Goal: Check status

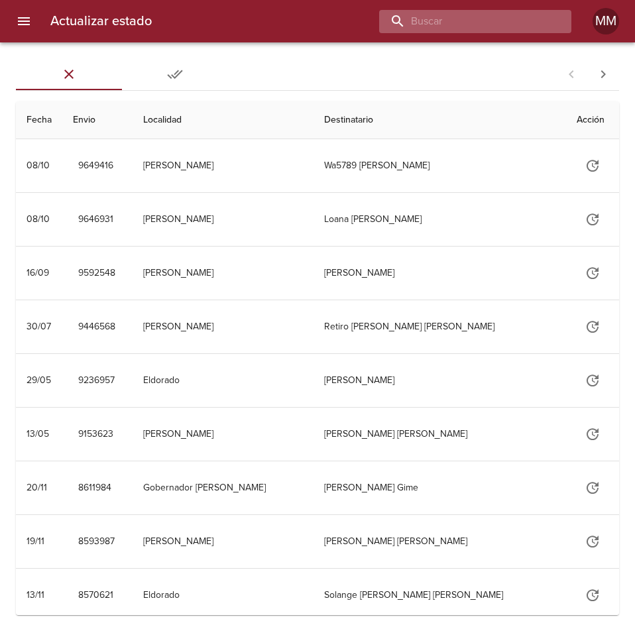
click at [493, 14] on input "buscar" at bounding box center [464, 21] width 170 height 23
type input "272292"
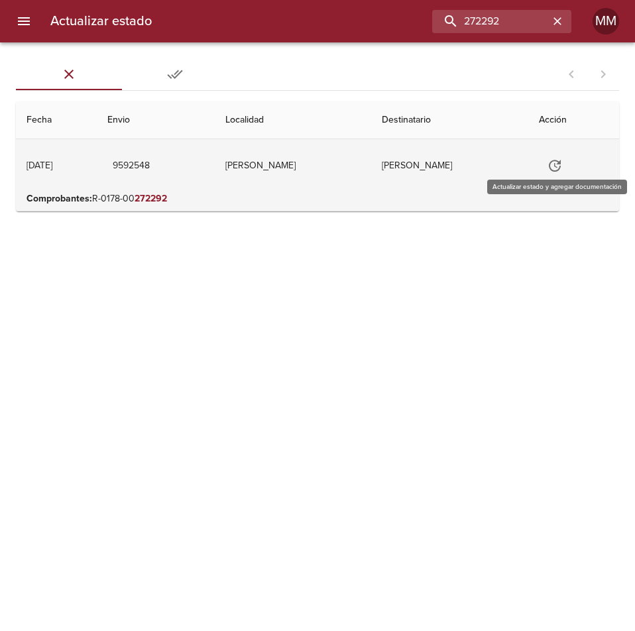
click at [560, 174] on button "Tabla de envíos del cliente" at bounding box center [555, 166] width 32 height 32
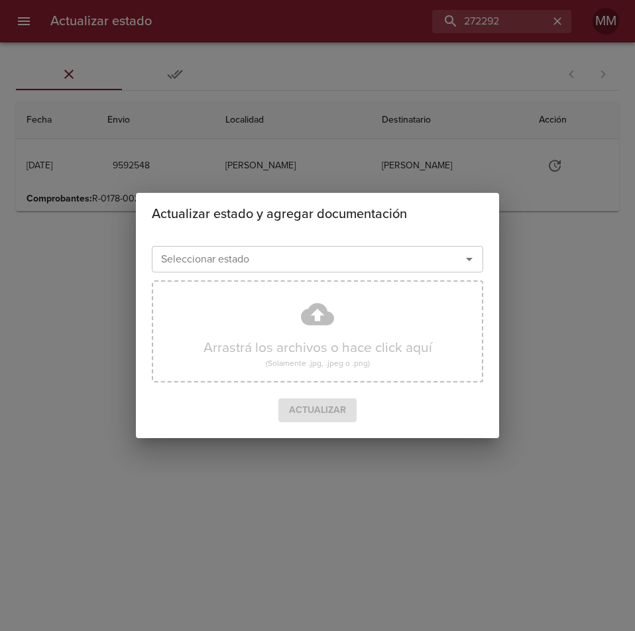
click at [187, 262] on input "Seleccionar estado" at bounding box center [298, 259] width 284 height 19
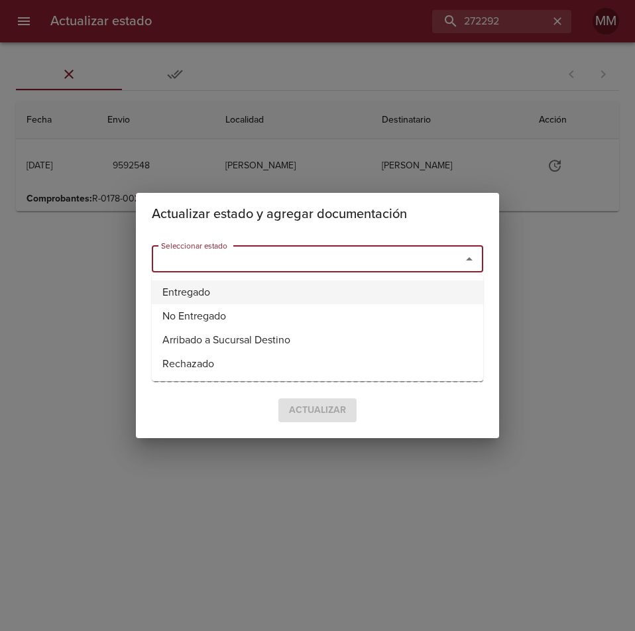
click at [190, 285] on li "Entregado" at bounding box center [317, 292] width 331 height 24
type input "Entregado"
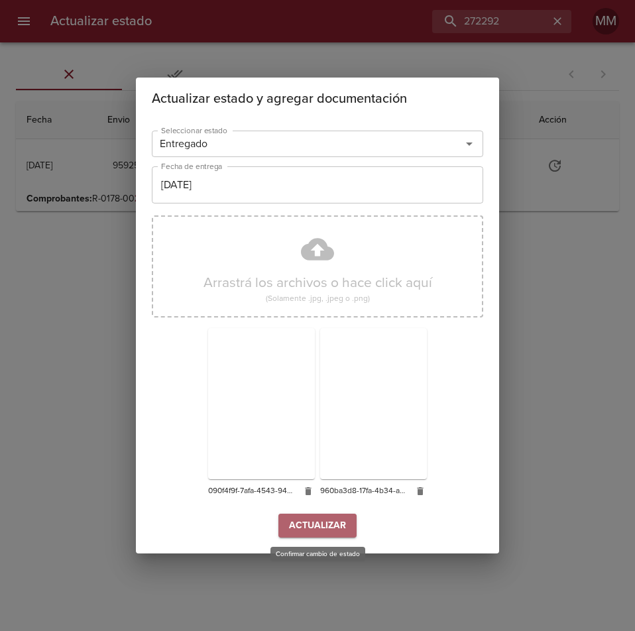
click at [327, 526] on span "Actualizar" at bounding box center [317, 526] width 57 height 17
